Goal: Task Accomplishment & Management: Use online tool/utility

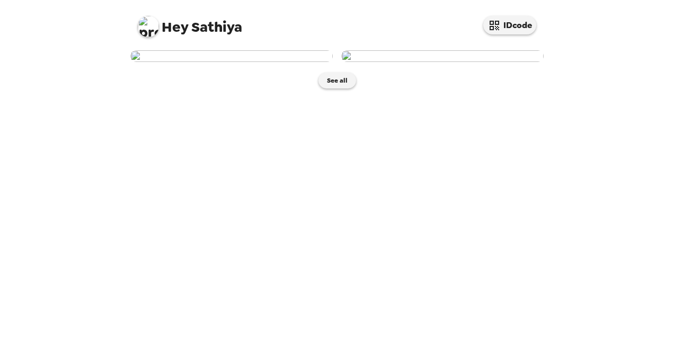
click at [231, 62] on img at bounding box center [231, 56] width 202 height 12
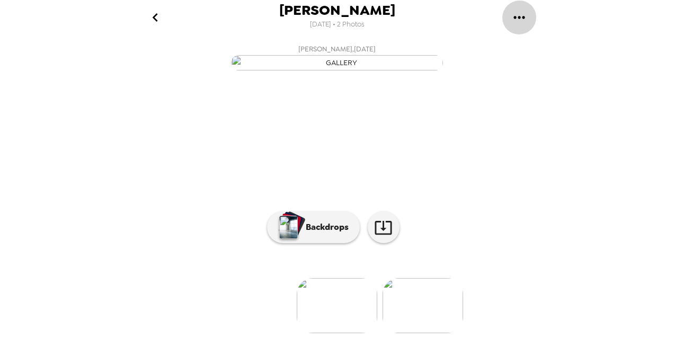
click at [522, 19] on icon "gallery menu" at bounding box center [518, 17] width 17 height 17
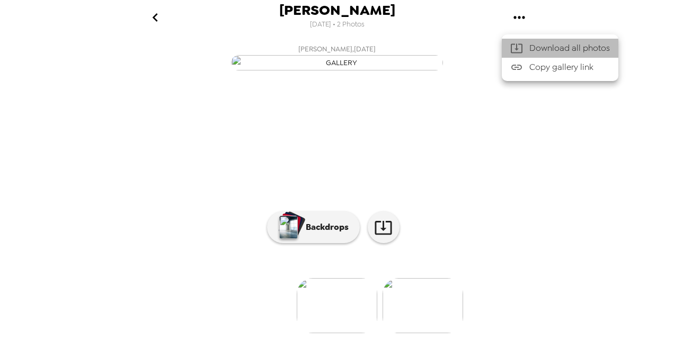
click at [526, 48] on div at bounding box center [519, 48] width 19 height 13
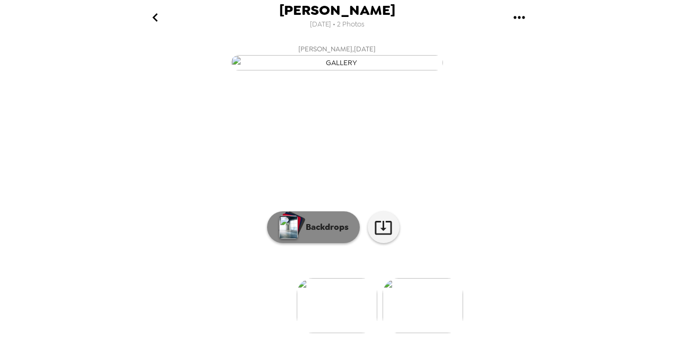
click at [336, 234] on p "Backdrops" at bounding box center [324, 227] width 48 height 13
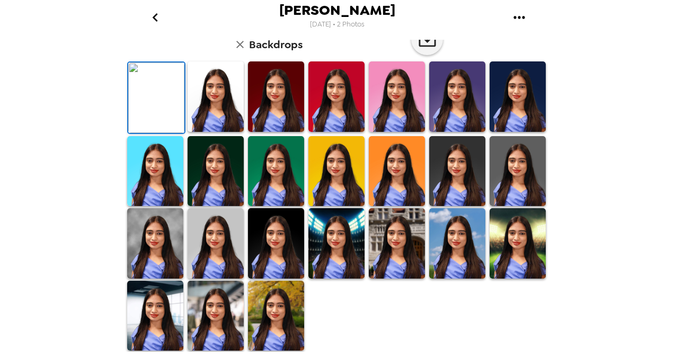
scroll to position [279, 0]
click at [283, 234] on img at bounding box center [276, 243] width 56 height 70
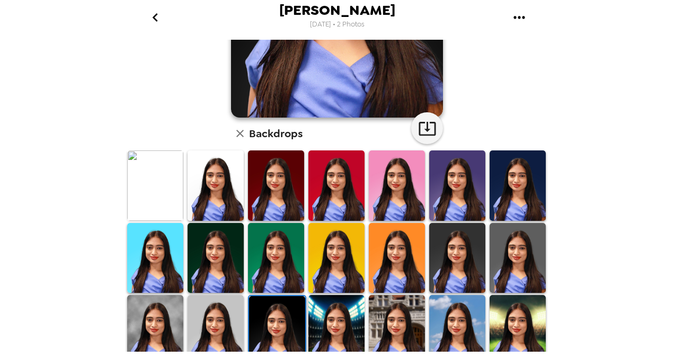
scroll to position [196, 0]
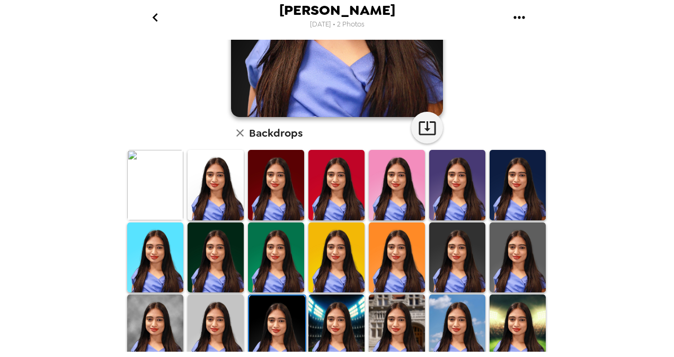
click at [156, 172] on img at bounding box center [155, 185] width 56 height 70
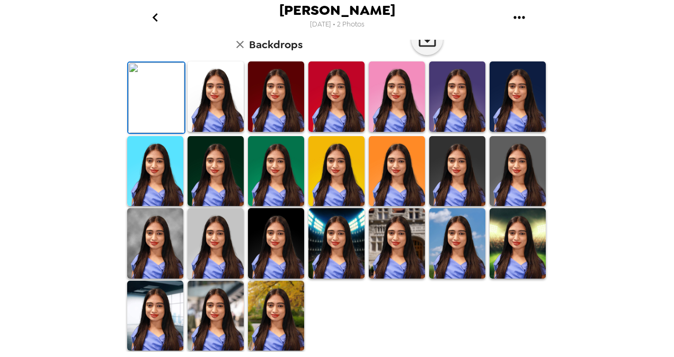
scroll to position [0, 0]
